Goal: Transaction & Acquisition: Purchase product/service

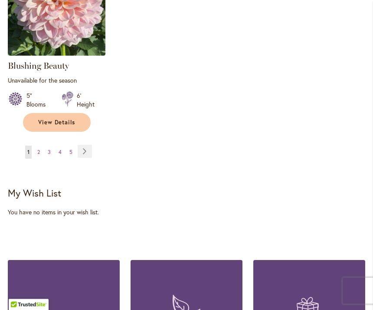
scroll to position [1162, 0]
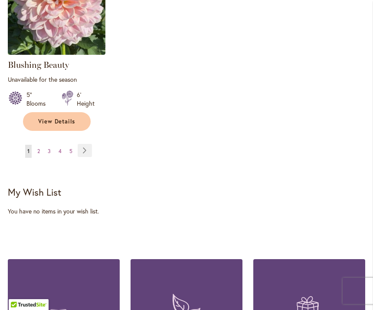
click at [44, 145] on ul "You're currently reading page 1 Page 2 Page 3 Page 4 Page 5 Page Next" at bounding box center [52, 151] width 88 height 14
click at [42, 145] on link "Page 2" at bounding box center [38, 151] width 7 height 13
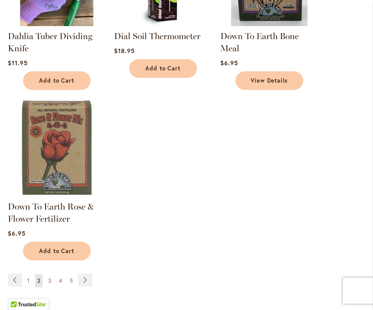
scroll to position [1010, 0]
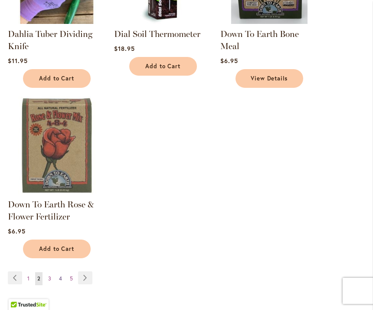
click at [58, 279] on link "Page 4" at bounding box center [60, 278] width 7 height 13
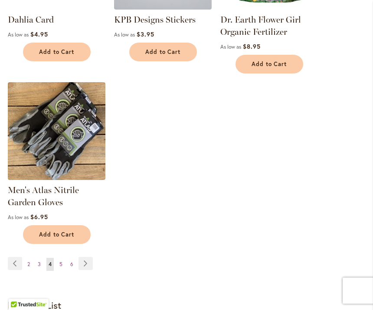
scroll to position [989, 0]
click at [63, 264] on link "Page 5" at bounding box center [60, 263] width 7 height 13
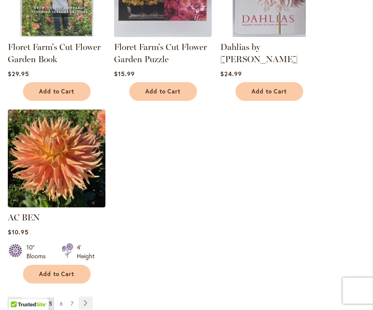
scroll to position [961, 0]
click at [64, 308] on link "Page 6" at bounding box center [61, 303] width 7 height 13
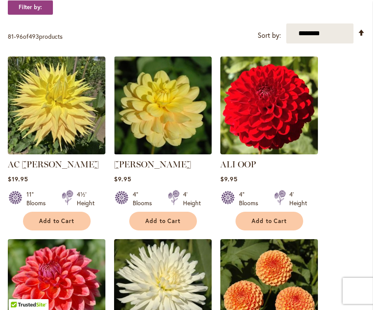
scroll to position [175, 0]
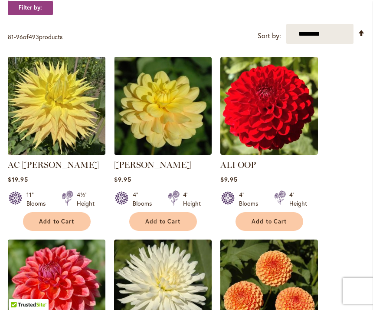
click at [62, 115] on img at bounding box center [56, 105] width 102 height 102
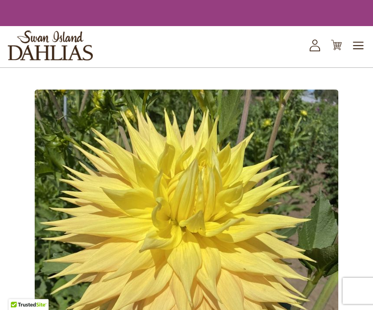
click at [68, 117] on img at bounding box center [187, 241] width 304 height 304
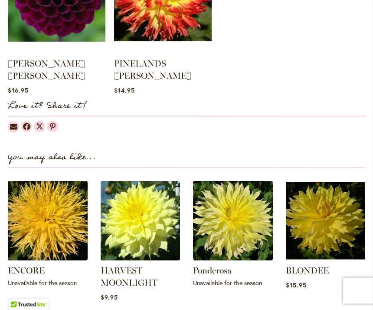
scroll to position [901, 0]
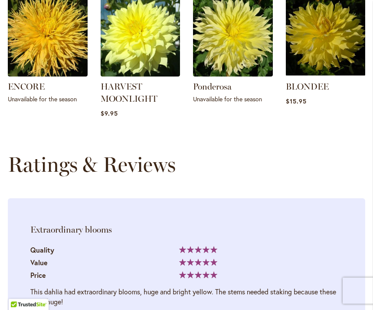
click at [163, 159] on strong "Ratings & Reviews" at bounding box center [92, 164] width 168 height 25
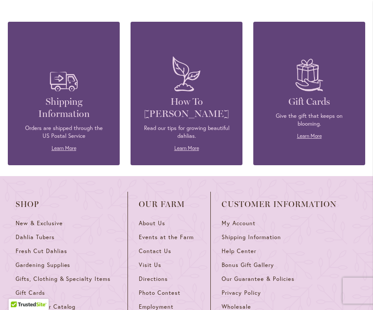
scroll to position [1502, 0]
click at [60, 219] on span "New & Exclusive" at bounding box center [39, 222] width 47 height 7
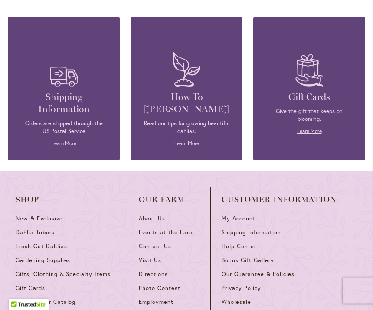
scroll to position [492, 0]
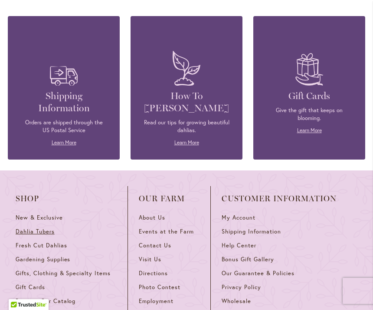
click at [54, 235] on link "Dahlia Tubers" at bounding box center [66, 235] width 101 height 14
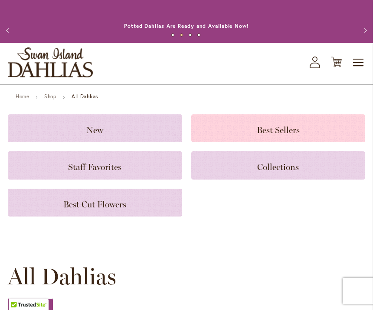
click at [280, 126] on span "Best Sellers" at bounding box center [278, 130] width 43 height 10
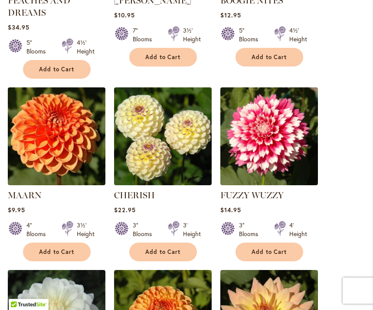
scroll to position [724, 0]
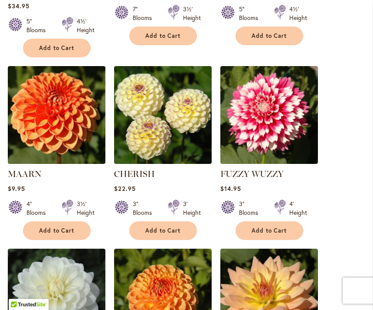
click at [328, 236] on ol "CAFE AU LAIT Rating: 60% 13 Reviews $29.95 8" Blooms 4' Height Add to Cart" at bounding box center [187, 62] width 358 height 1110
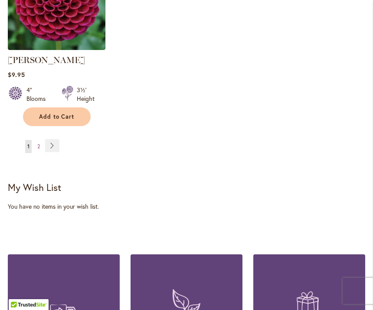
scroll to position [1216, 0]
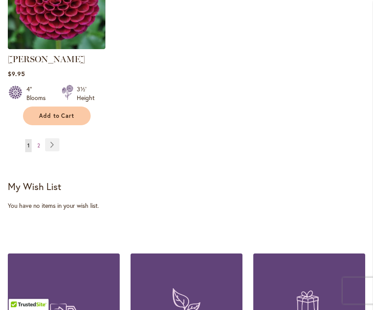
click at [56, 180] on strong "My Wish List" at bounding box center [34, 186] width 53 height 13
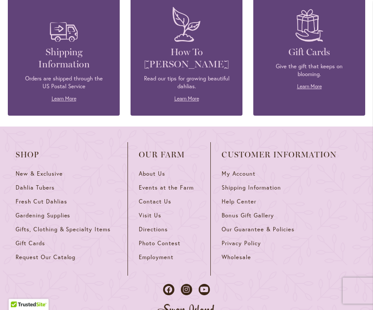
scroll to position [1497, 0]
click at [56, 184] on link "Dahlia Tubers" at bounding box center [66, 191] width 101 height 14
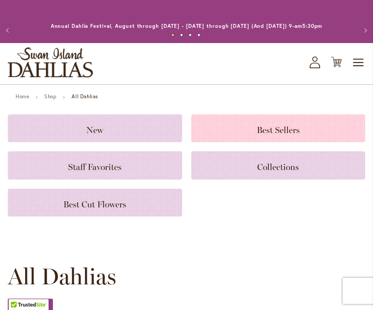
click at [282, 131] on span "Best Sellers" at bounding box center [278, 130] width 43 height 10
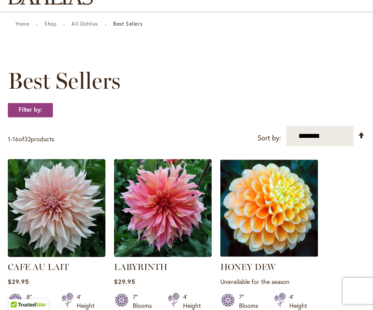
scroll to position [78, 0]
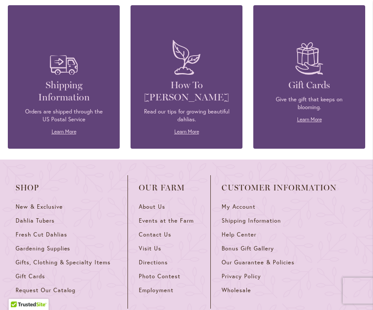
scroll to position [1466, 0]
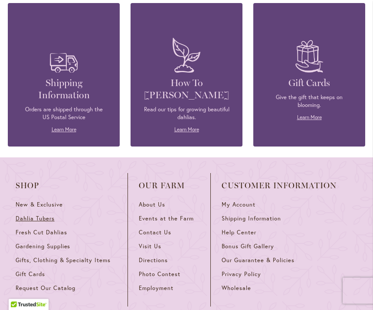
click at [49, 215] on link "Dahlia Tubers" at bounding box center [66, 222] width 101 height 14
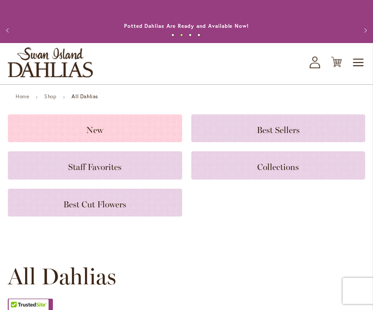
click at [104, 128] on h3 "New" at bounding box center [95, 128] width 154 height 10
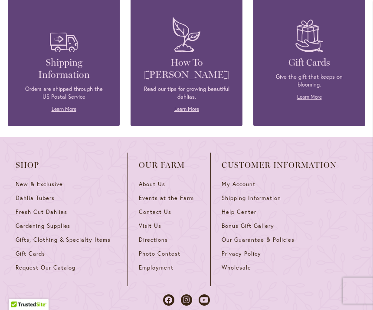
scroll to position [709, 0]
click at [330, 250] on link "Privacy Policy" at bounding box center [279, 256] width 115 height 14
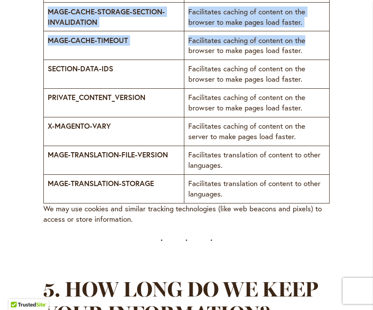
scroll to position [3504, 0]
